Goal: Navigation & Orientation: Find specific page/section

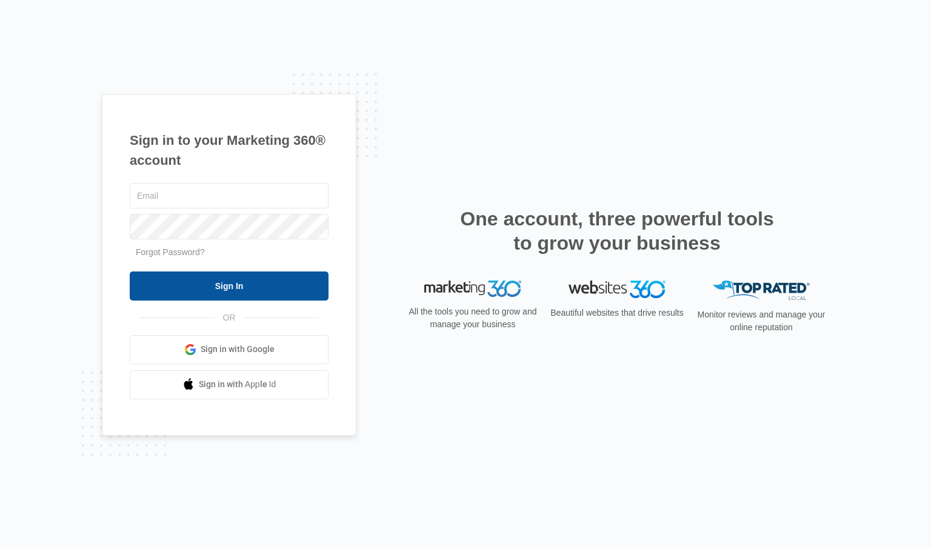
type input "[PERSON_NAME][EMAIL_ADDRESS][PERSON_NAME][DOMAIN_NAME]"
click at [283, 281] on input "Sign In" at bounding box center [229, 285] width 199 height 29
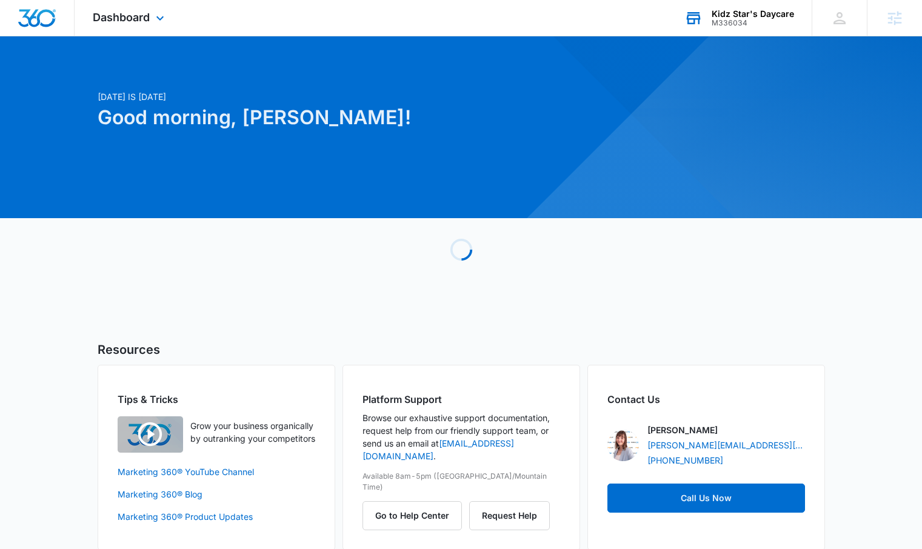
click at [728, 16] on div "Kidz Star's Daycare" at bounding box center [752, 14] width 82 height 10
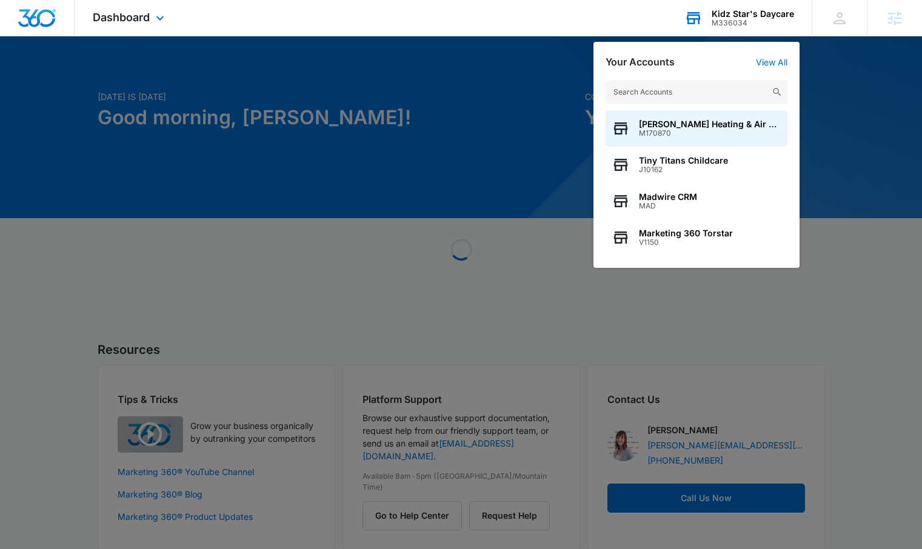
click at [692, 98] on input "text" at bounding box center [696, 92] width 182 height 24
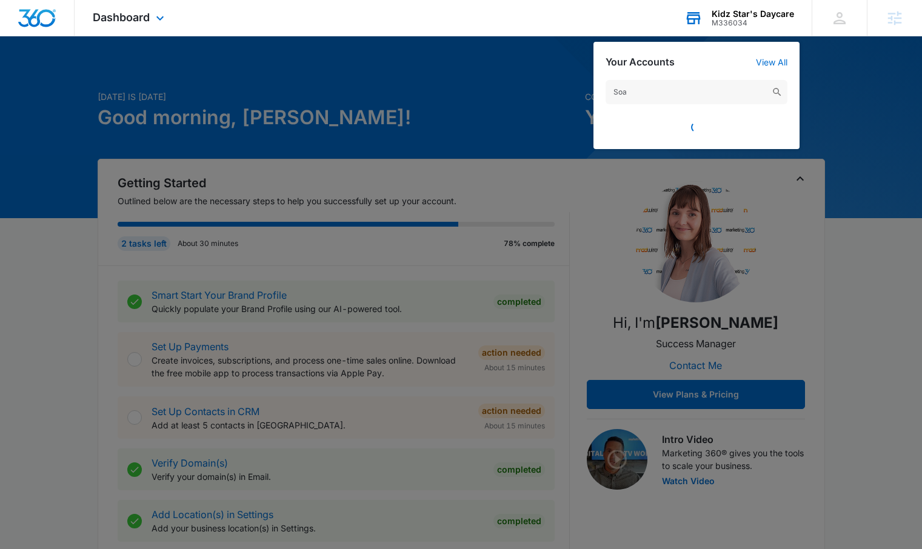
type input "Soar"
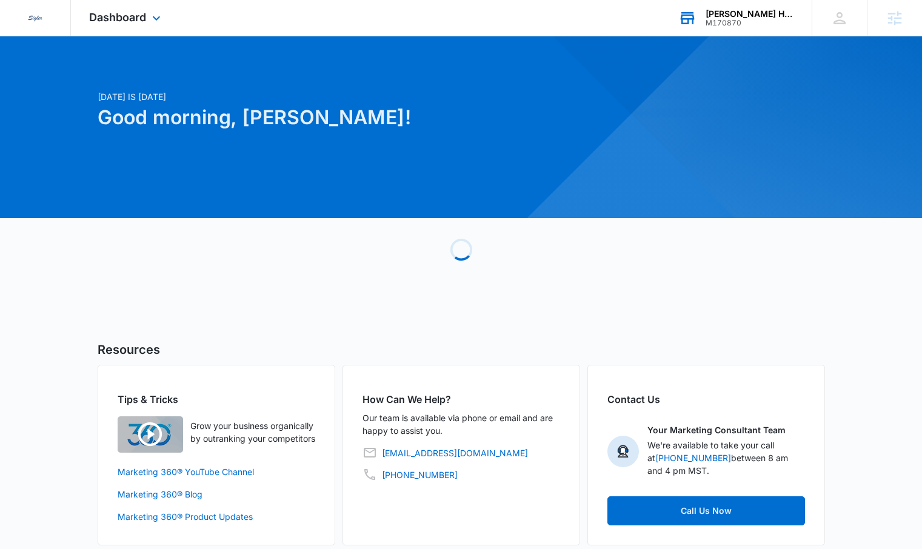
click at [758, 18] on div "[PERSON_NAME] Heating & Air Conditioning" at bounding box center [749, 14] width 88 height 10
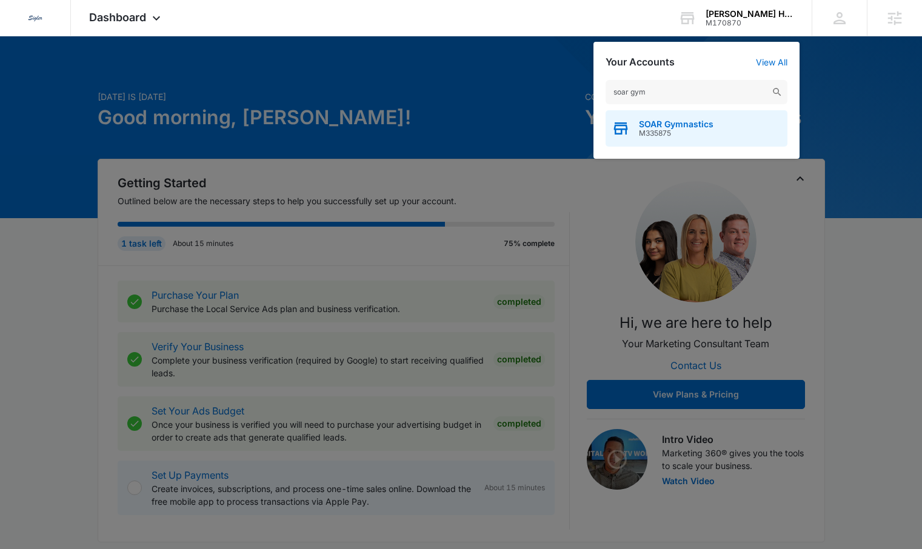
type input "soar gym"
click at [680, 122] on span "SOAR Gymnastics" at bounding box center [676, 124] width 75 height 10
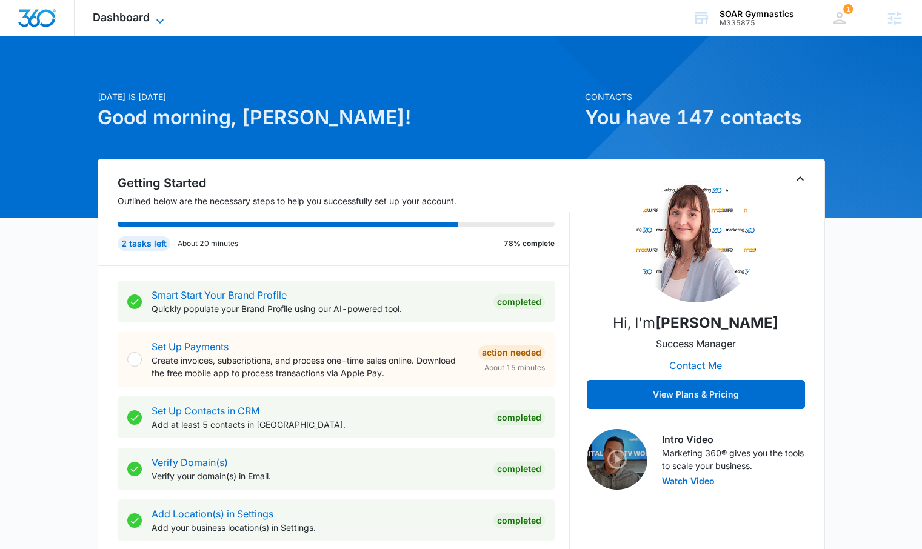
click at [107, 20] on span "Dashboard" at bounding box center [121, 17] width 57 height 13
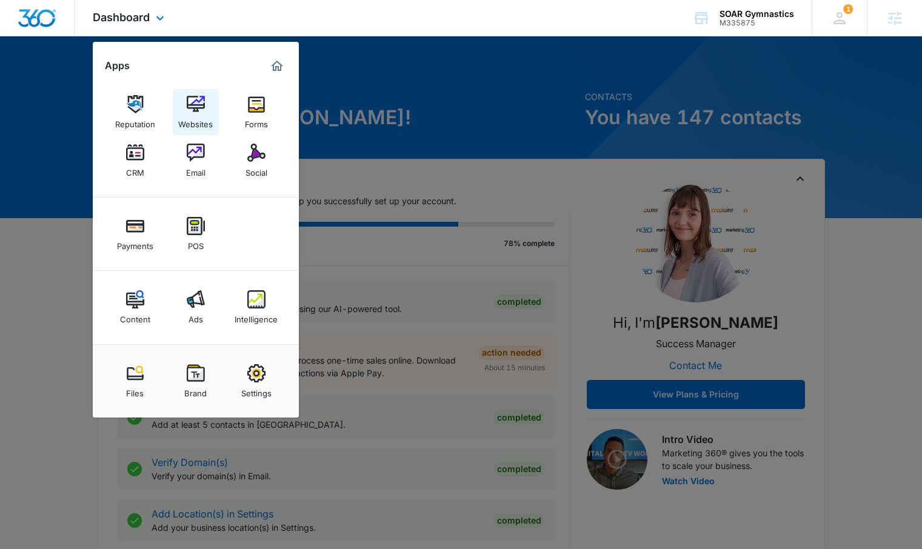
click at [199, 110] on img at bounding box center [196, 104] width 18 height 18
